Goal: Use online tool/utility: Use online tool/utility

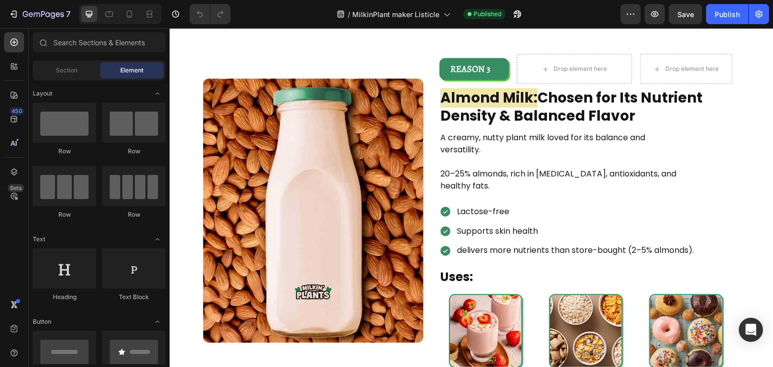
scroll to position [455, 0]
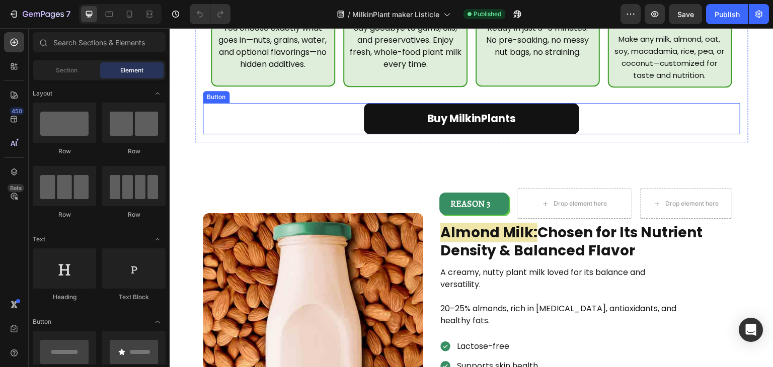
click at [359, 104] on div "Buy MilkinPlants Button" at bounding box center [472, 118] width 538 height 31
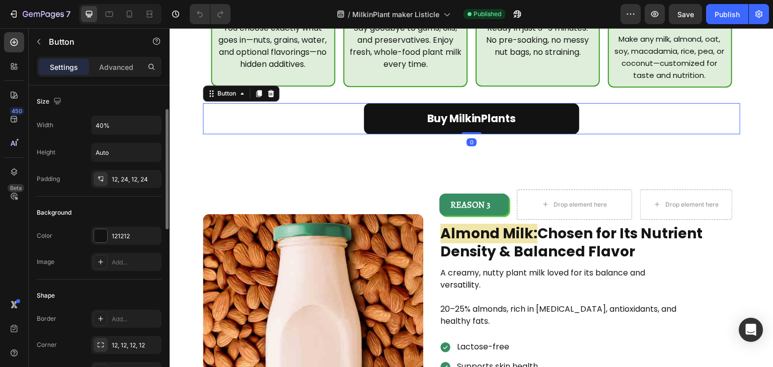
scroll to position [488, 0]
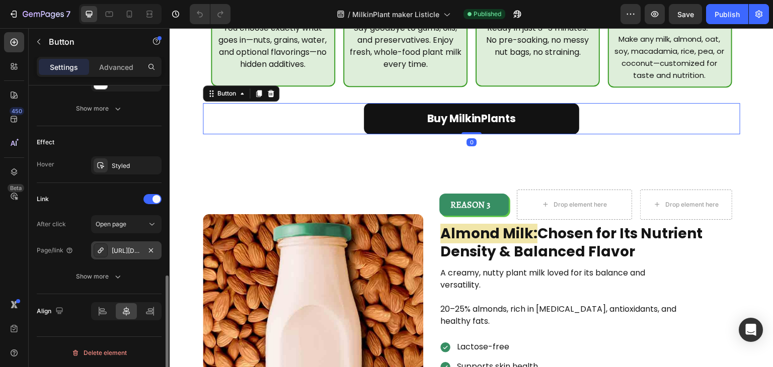
click at [139, 247] on div "[URL][DOMAIN_NAME]" at bounding box center [126, 251] width 29 height 9
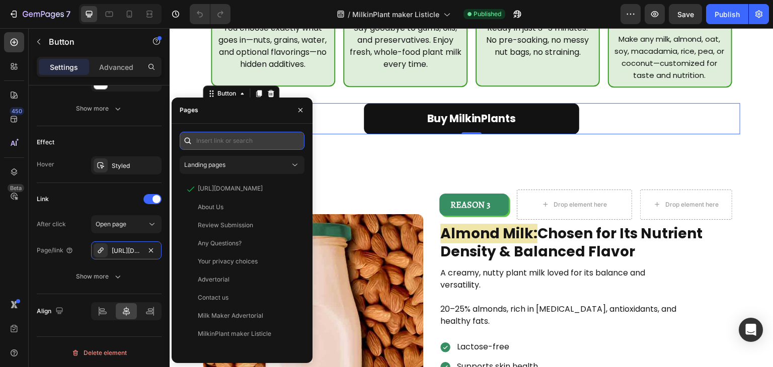
click at [240, 146] on input "text" at bounding box center [242, 141] width 125 height 18
paste input "[URL][DOMAIN_NAME]"
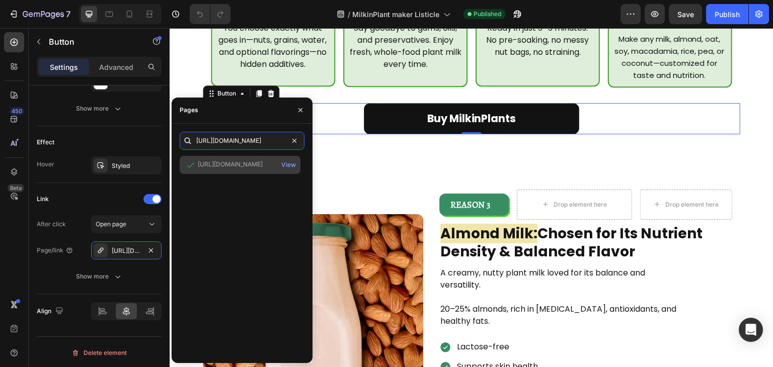
type input "[URL][DOMAIN_NAME]"
click at [244, 164] on div "[URL][DOMAIN_NAME]" at bounding box center [230, 164] width 65 height 9
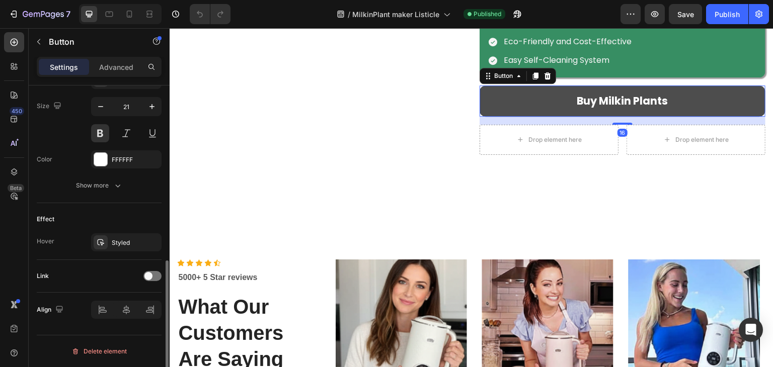
scroll to position [410, 0]
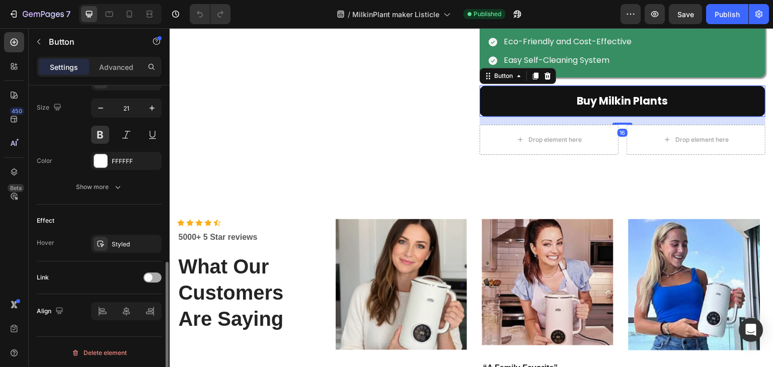
drag, startPoint x: 148, startPoint y: 278, endPoint x: 6, endPoint y: 245, distance: 146.3
click at [148, 278] on span at bounding box center [148, 278] width 8 height 8
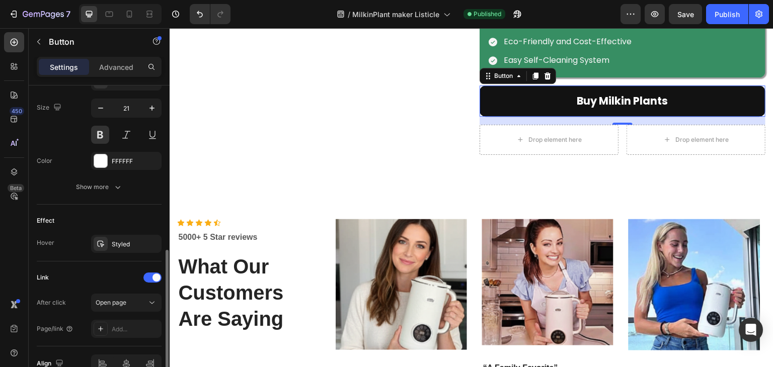
scroll to position [462, 0]
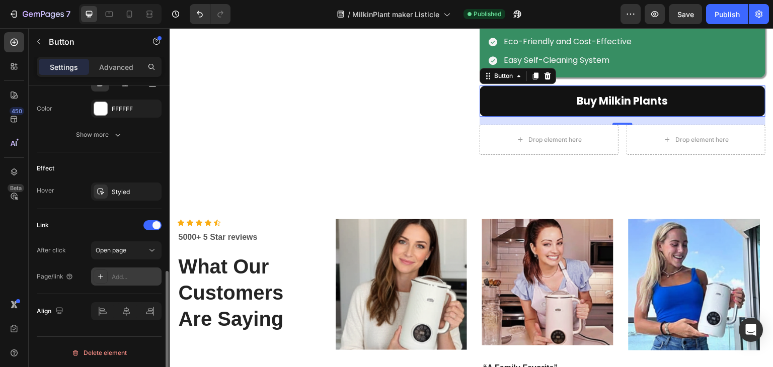
click at [130, 268] on div "Add..." at bounding box center [126, 277] width 70 height 18
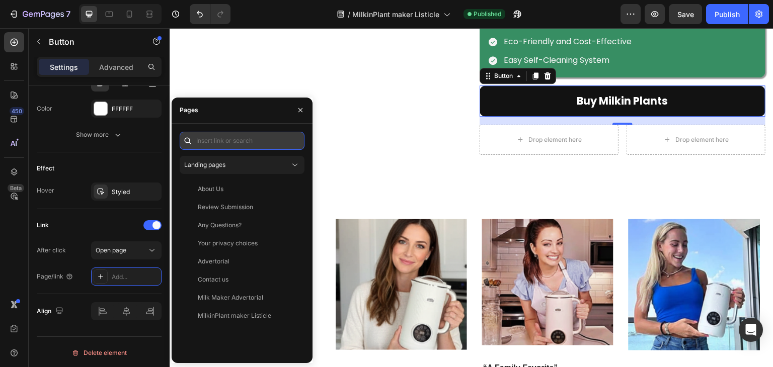
click at [238, 138] on input "text" at bounding box center [242, 141] width 125 height 18
paste input "[URL][DOMAIN_NAME]"
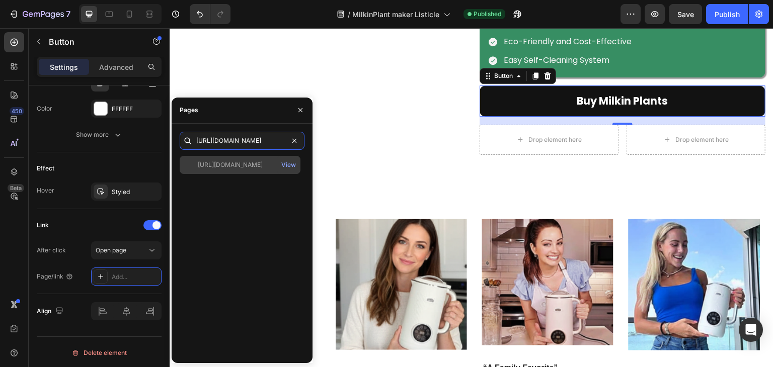
type input "[URL][DOMAIN_NAME]"
click at [242, 166] on div "[URL][DOMAIN_NAME]" at bounding box center [230, 165] width 65 height 9
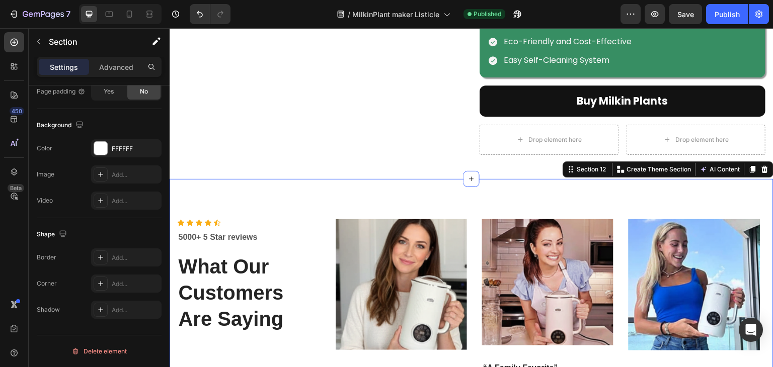
click at [383, 233] on div "Icon Icon Icon Icon Icon Icon List Hoz 5000+ 5 Star reviews Text block What Our…" at bounding box center [472, 367] width 604 height 376
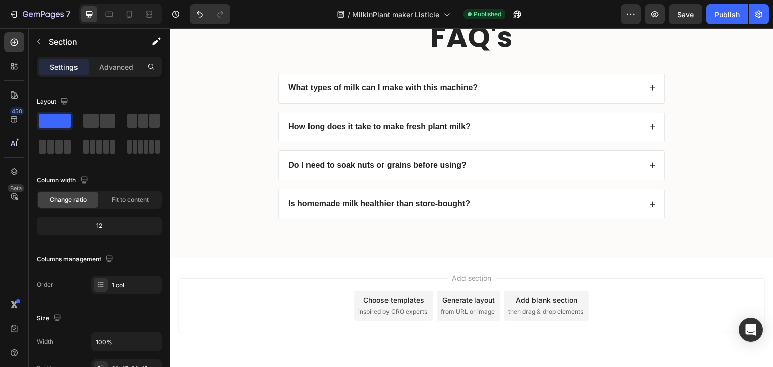
scroll to position [4249, 0]
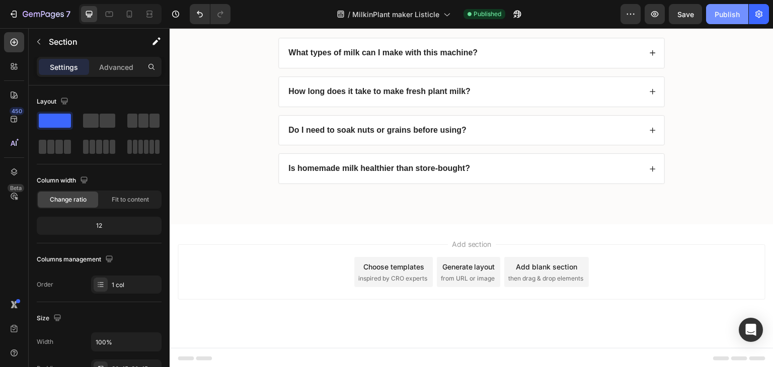
drag, startPoint x: 718, startPoint y: 17, endPoint x: 453, endPoint y: 14, distance: 265.3
click at [718, 17] on div "Publish" at bounding box center [727, 14] width 25 height 11
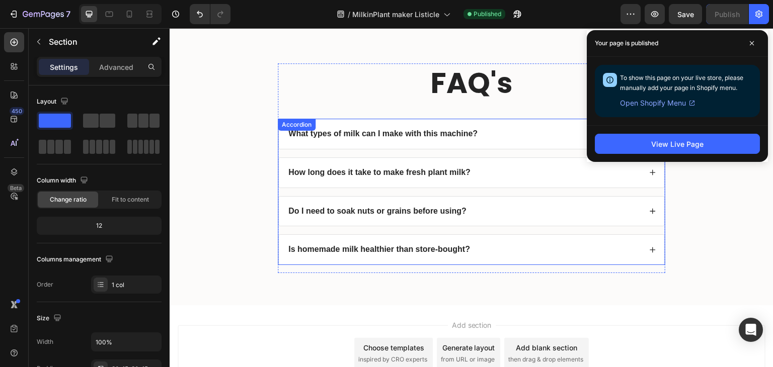
scroll to position [4164, 0]
